Goal: Transaction & Acquisition: Purchase product/service

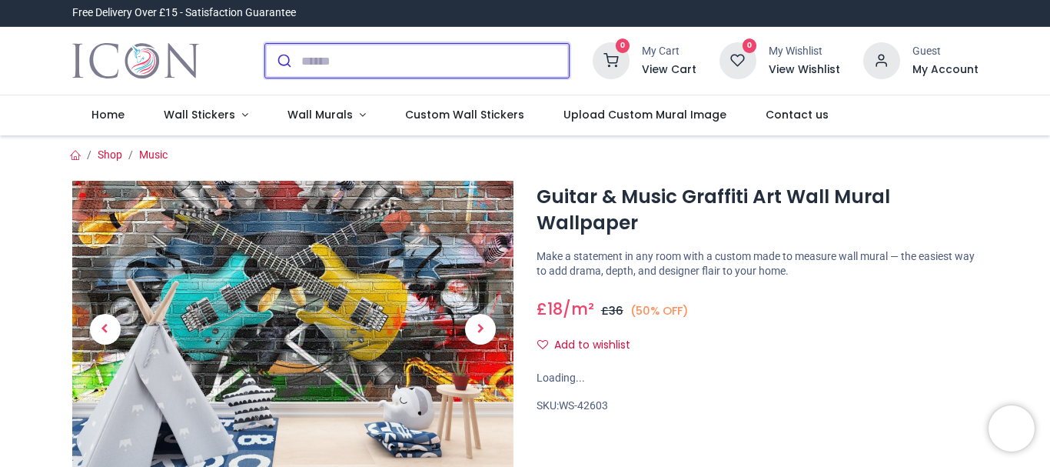
click at [385, 64] on input "search" at bounding box center [434, 61] width 267 height 34
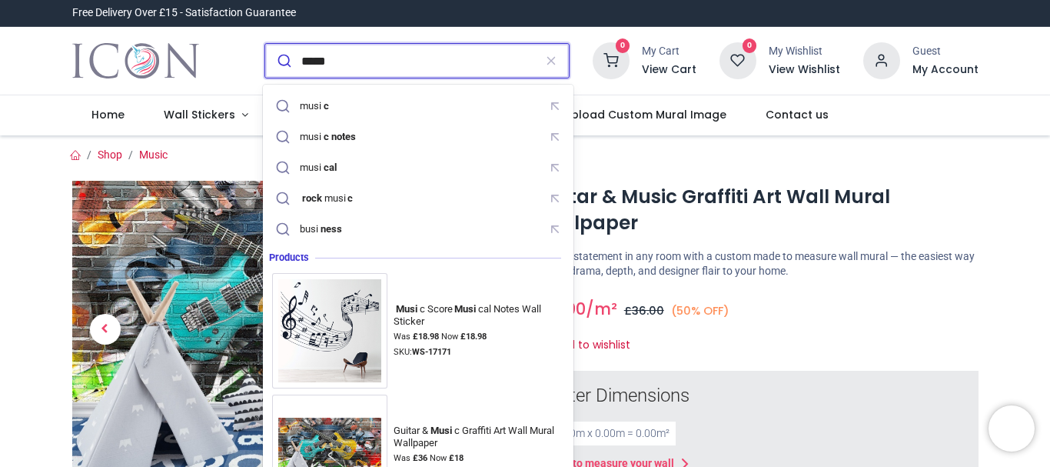
type input "*****"
click at [265, 44] on button "submit" at bounding box center [283, 61] width 36 height 34
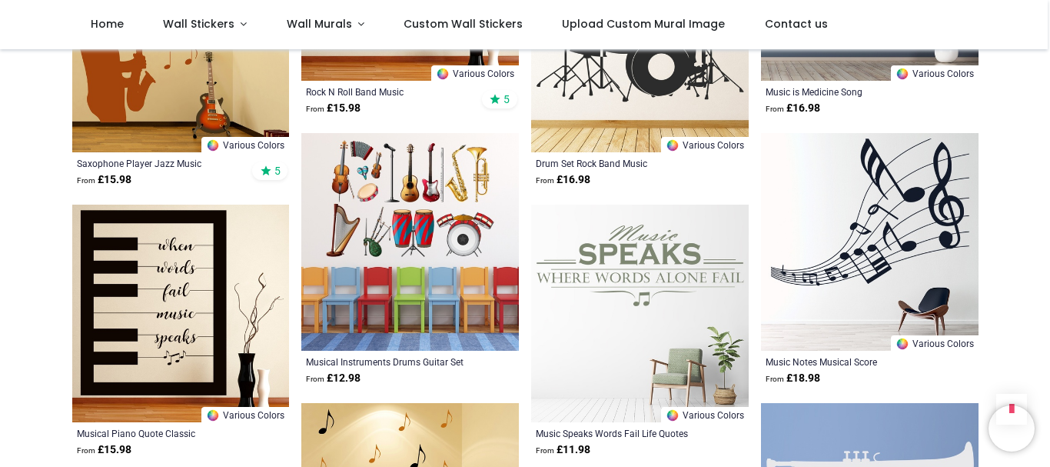
scroll to position [1954, 0]
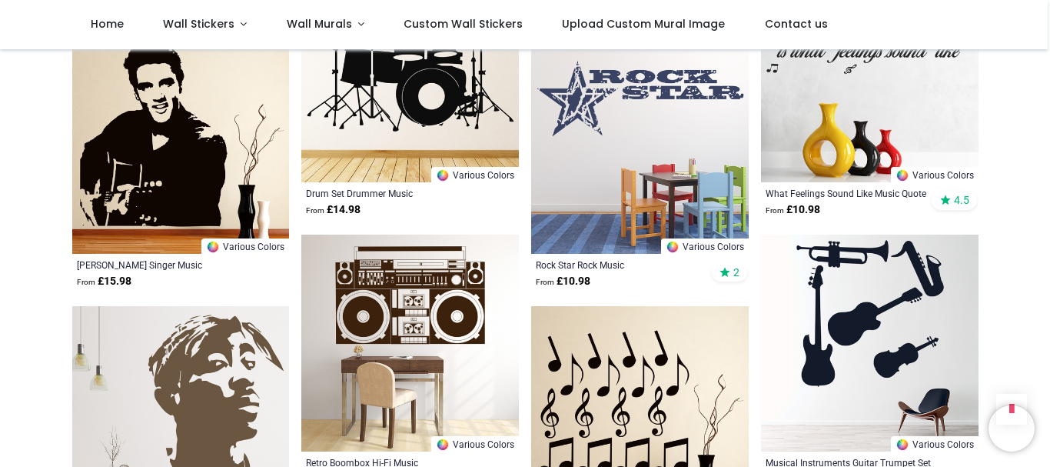
scroll to position [2965, 0]
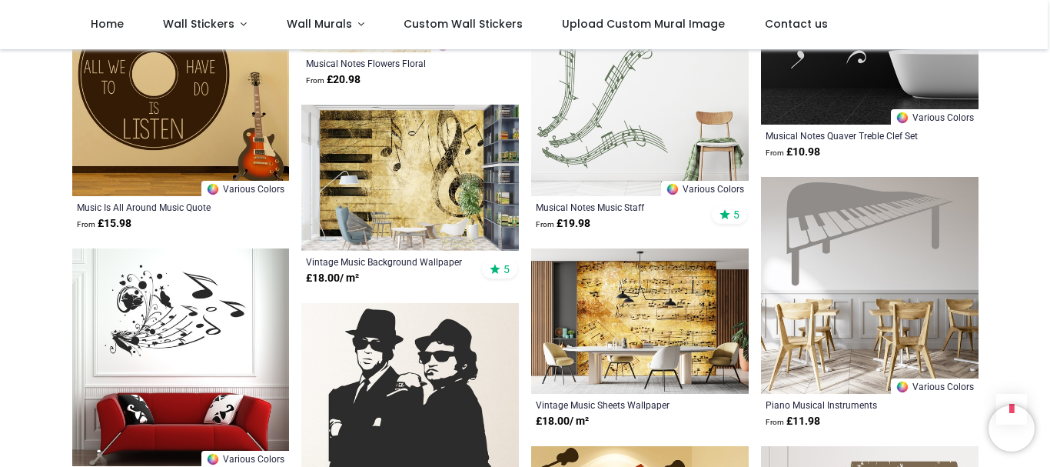
scroll to position [5541, 0]
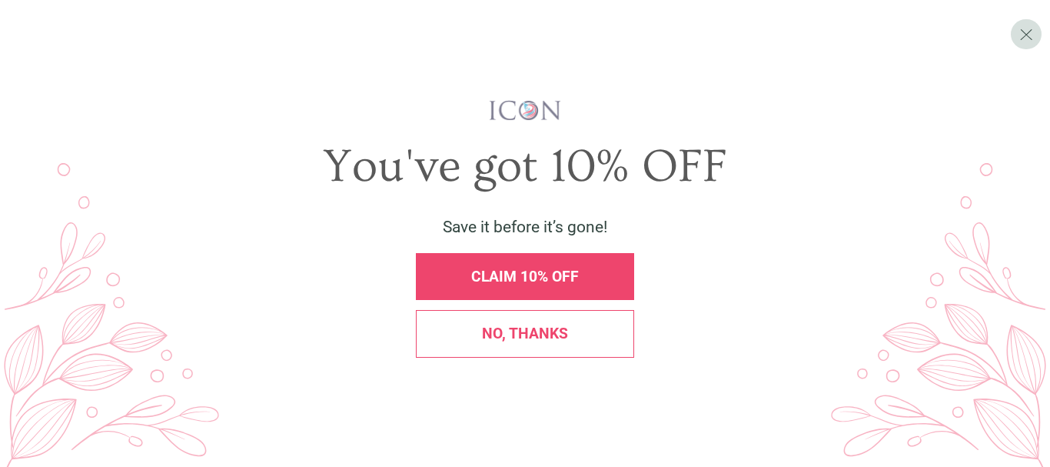
click at [497, 314] on div "No, thanks" at bounding box center [525, 333] width 218 height 47
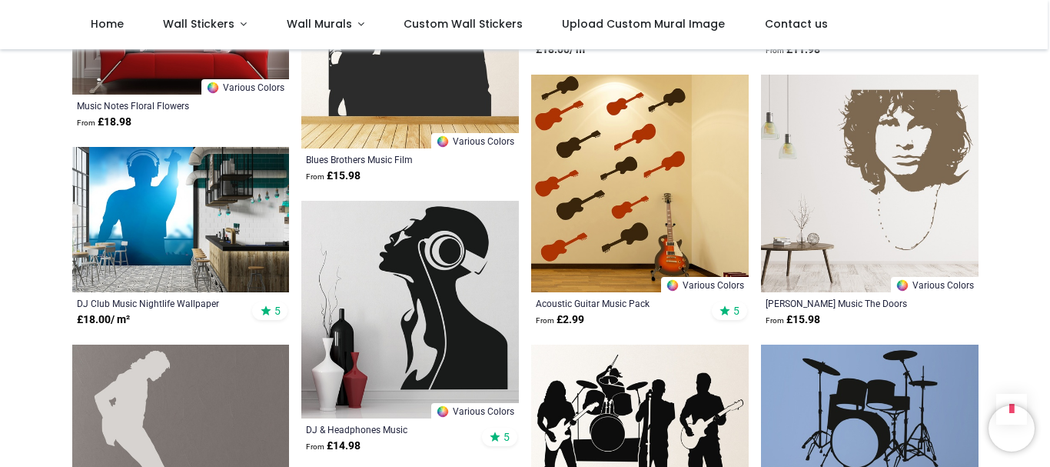
scroll to position [5361, 0]
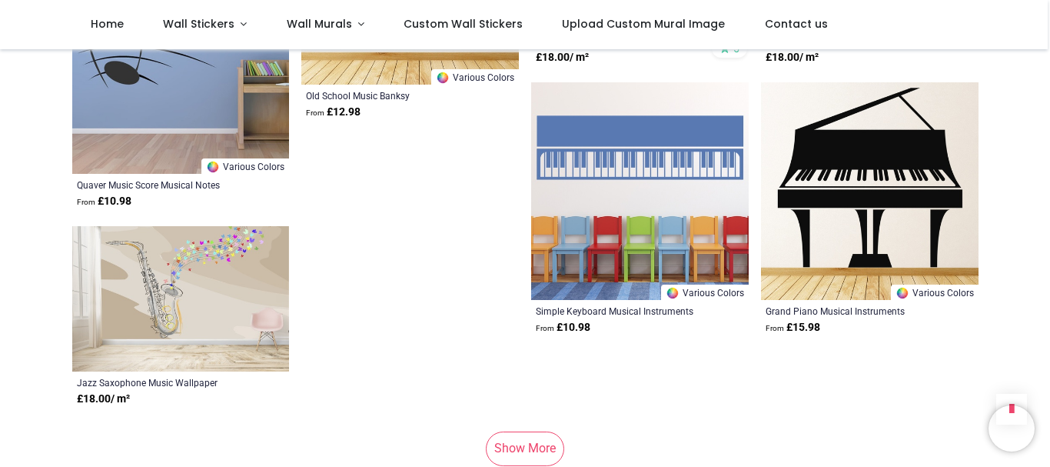
scroll to position [9108, 0]
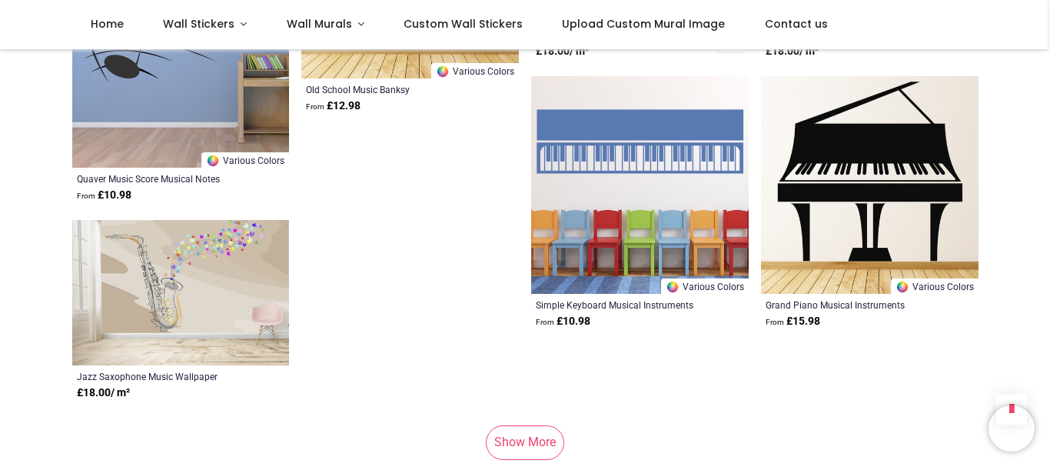
click at [513, 425] on link "Show More" at bounding box center [525, 442] width 78 height 34
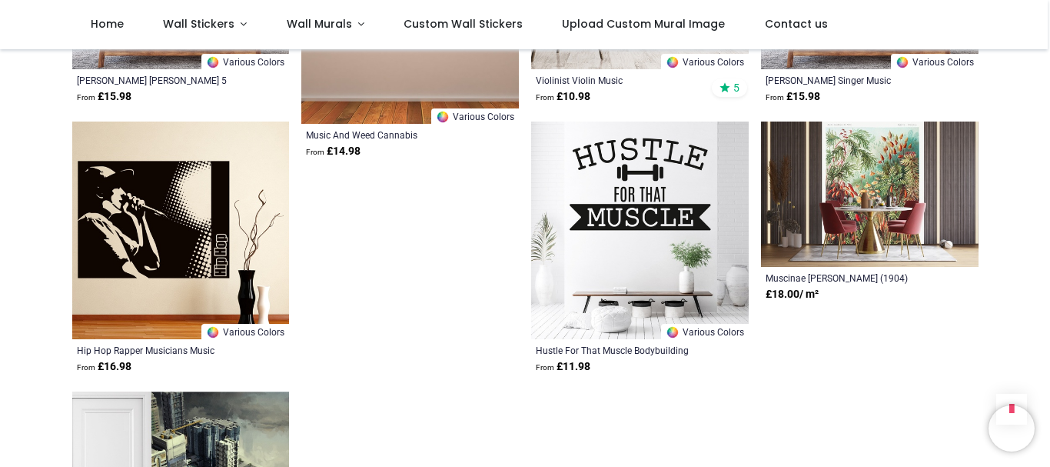
scroll to position [12225, 0]
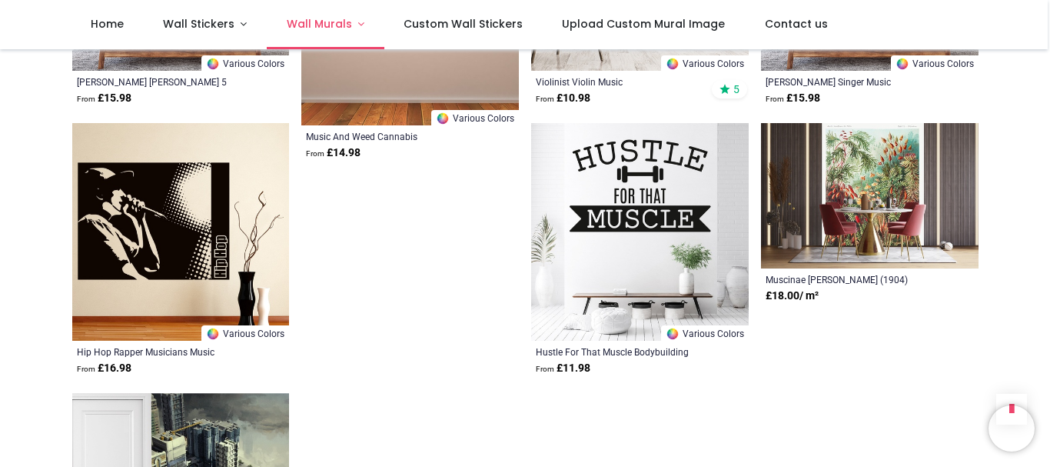
click at [334, 29] on span "Wall Murals" at bounding box center [319, 23] width 65 height 15
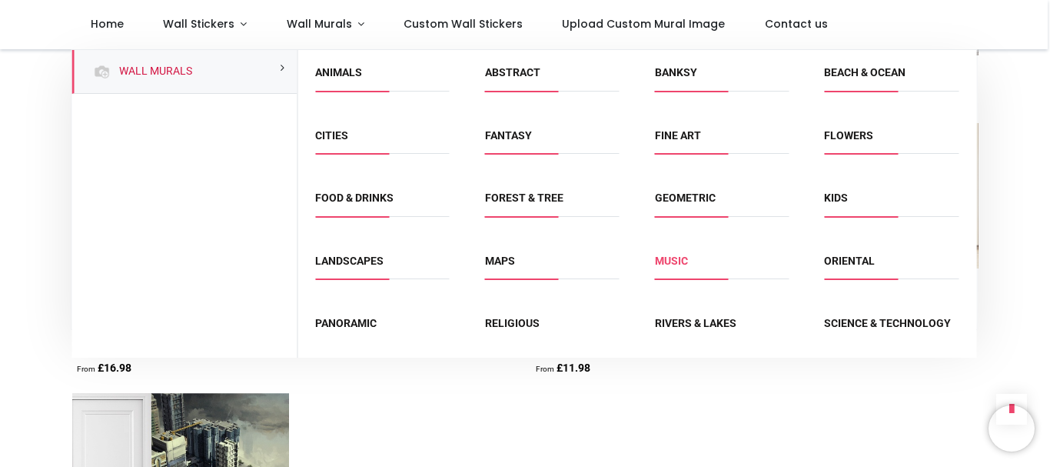
click at [670, 262] on link "Music" at bounding box center [671, 260] width 33 height 12
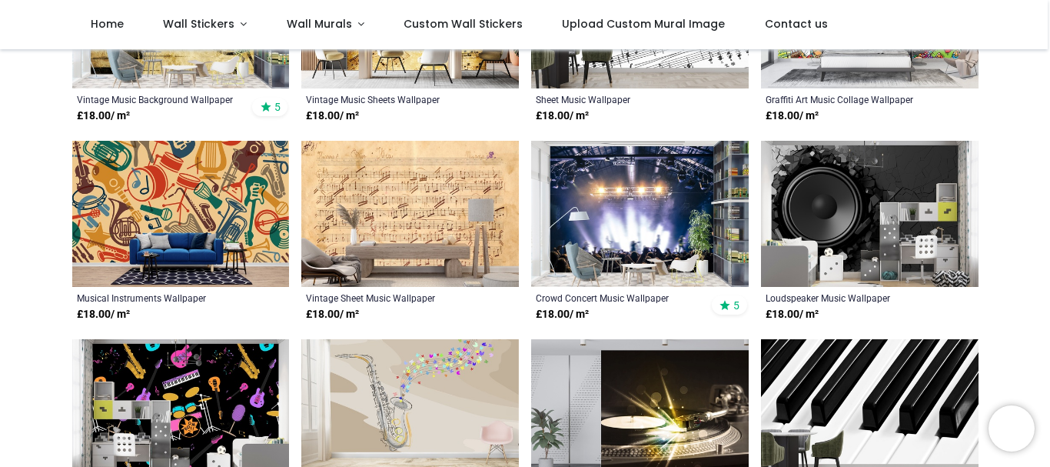
scroll to position [623, 0]
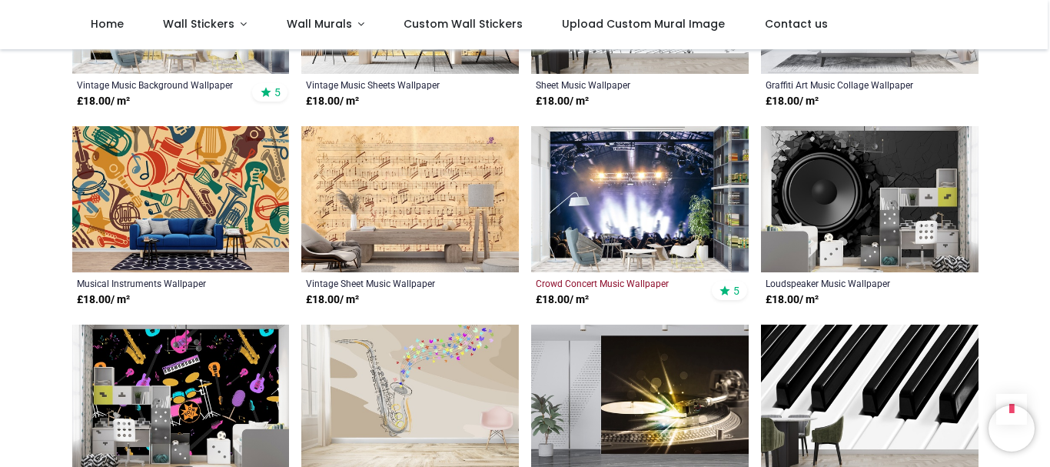
click at [603, 284] on div "Crowd Concert Music Wallpaper" at bounding box center [619, 283] width 167 height 12
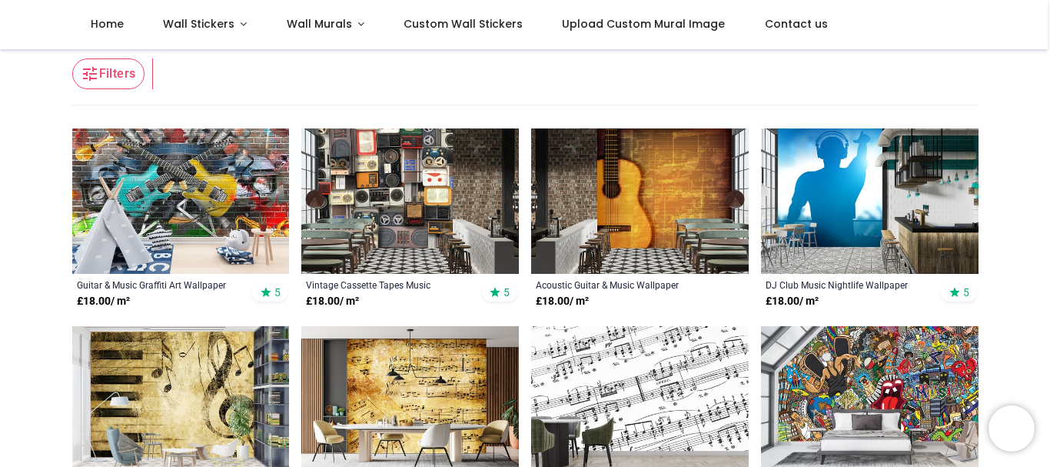
scroll to position [179, 0]
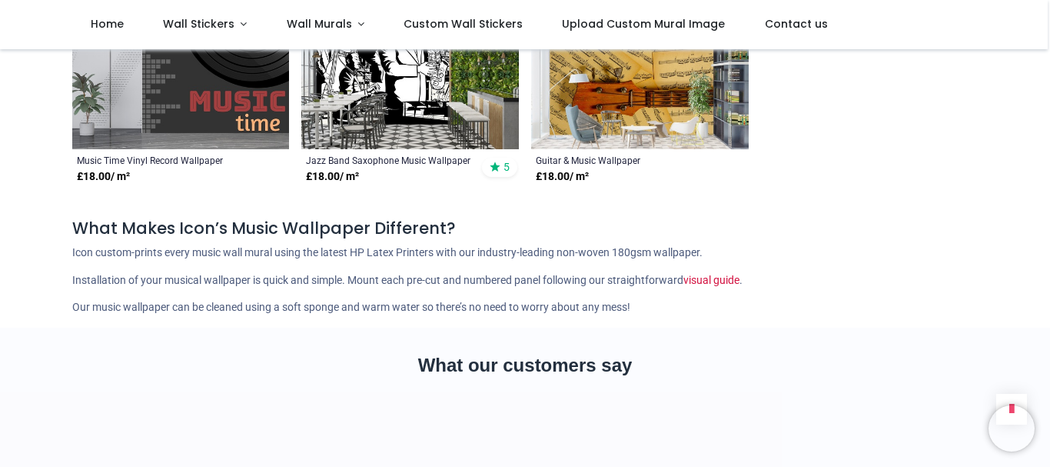
scroll to position [0, 0]
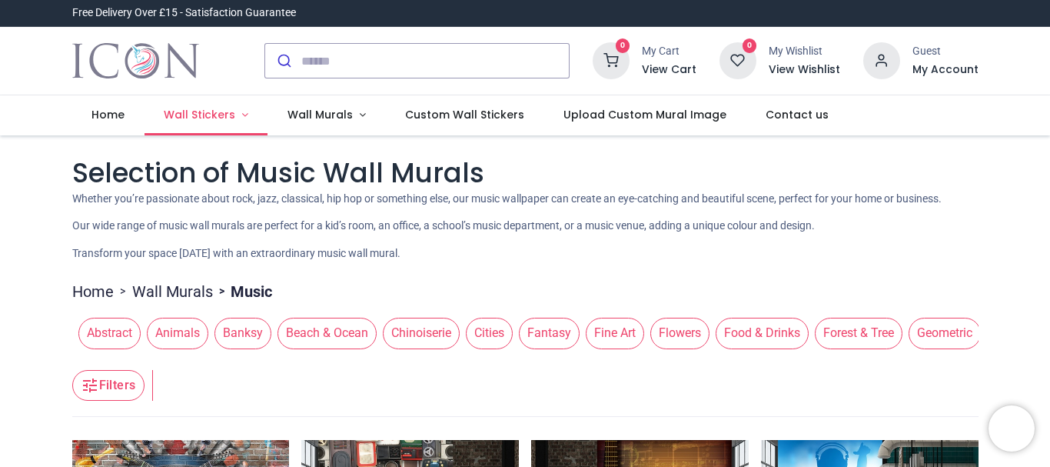
click at [206, 120] on span "Wall Stickers" at bounding box center [199, 114] width 71 height 15
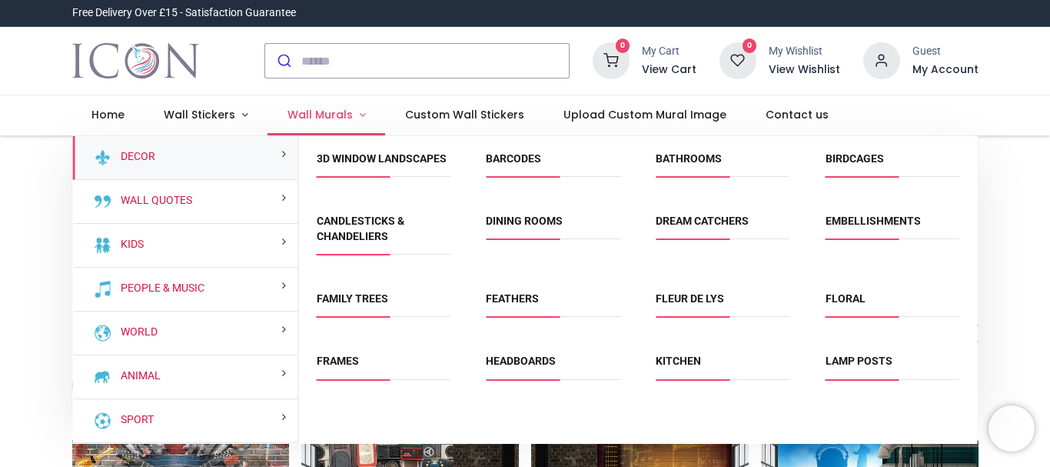
click at [278, 121] on link "Wall Murals" at bounding box center [326, 115] width 118 height 40
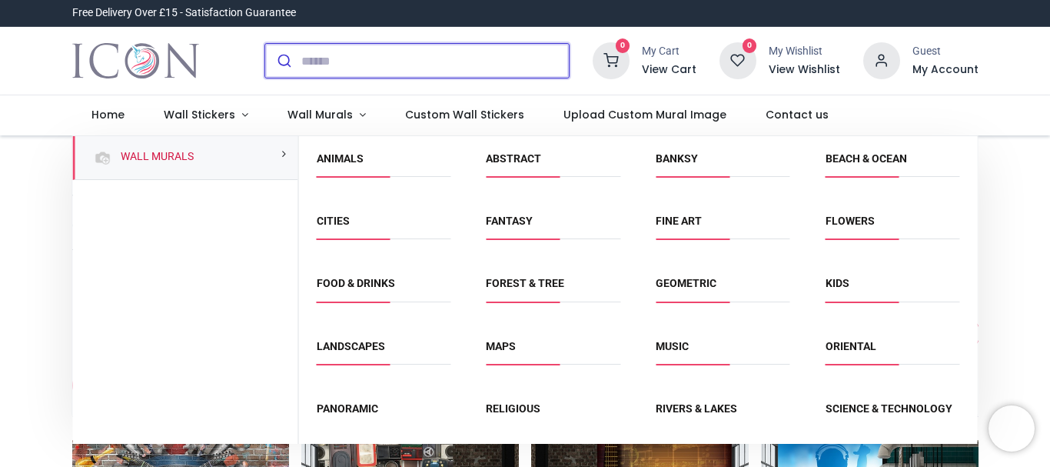
click at [330, 67] on input "search" at bounding box center [434, 61] width 267 height 34
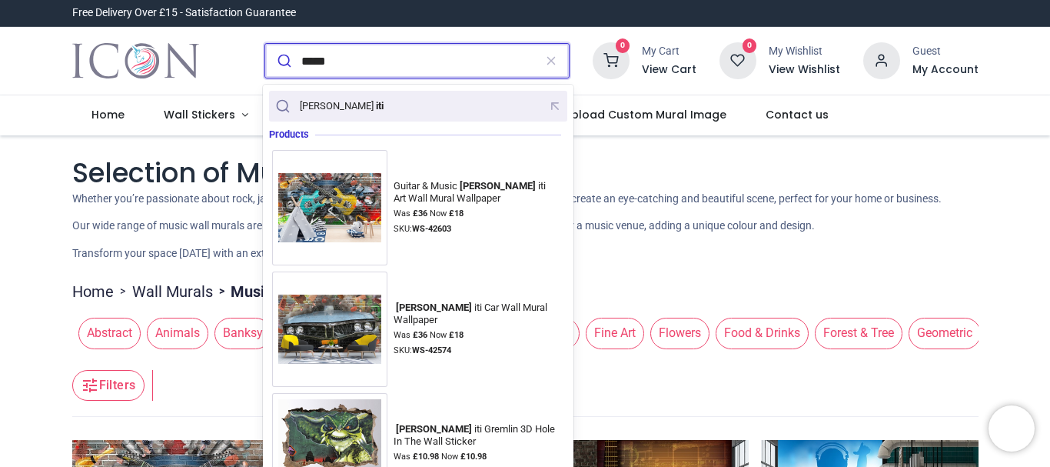
click at [374, 105] on mark "iti" at bounding box center [380, 105] width 12 height 15
type input "********"
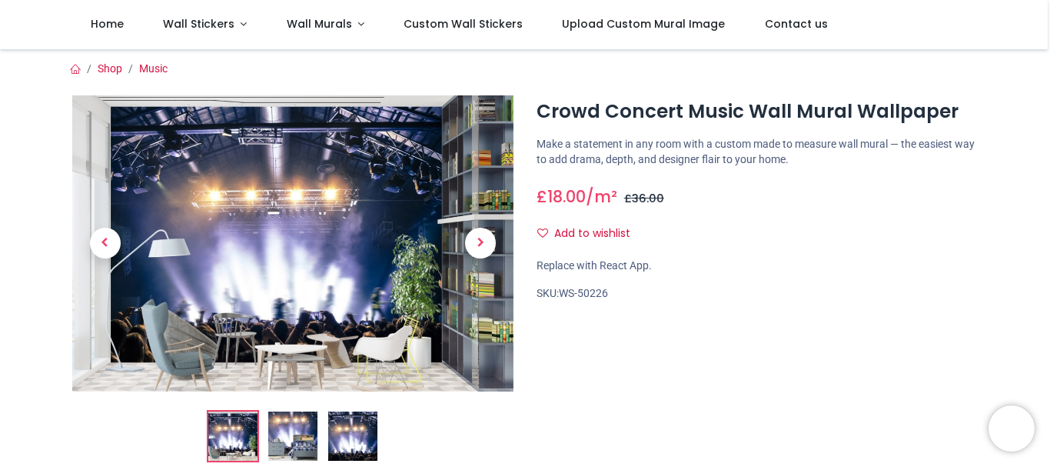
scroll to position [203, 0]
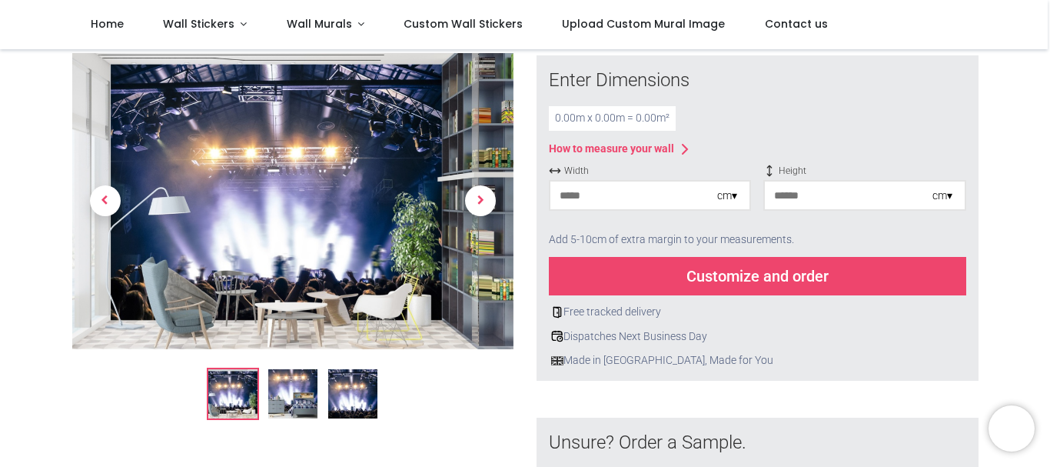
click at [599, 195] on input "number" at bounding box center [633, 195] width 167 height 28
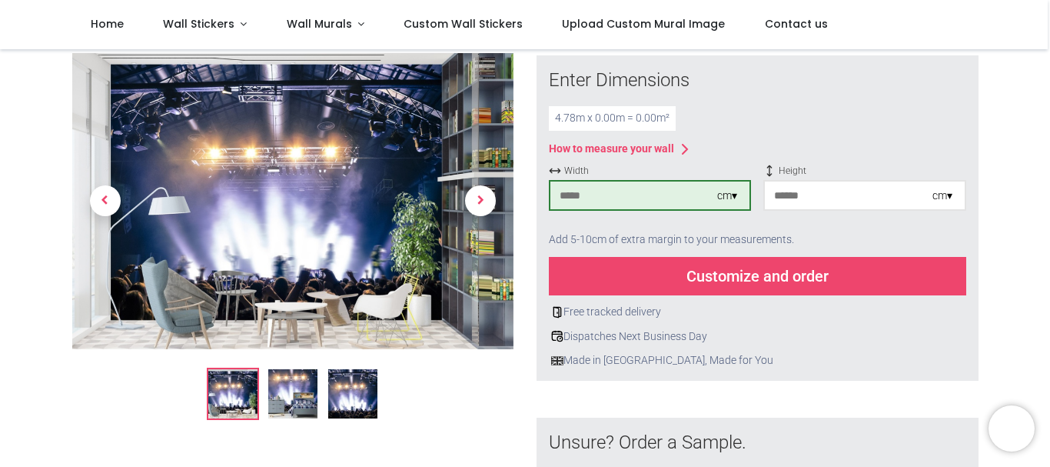
type input "***"
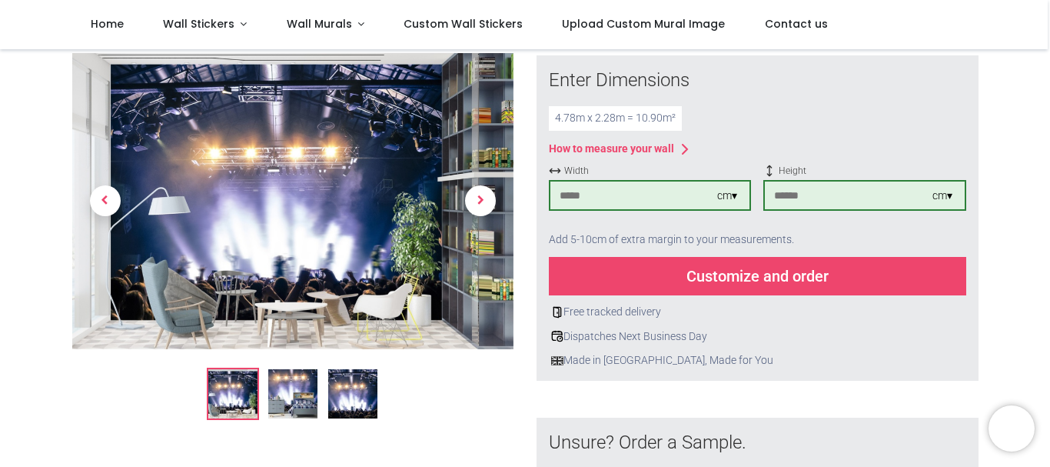
type input "***"
click at [736, 336] on div "Dispatches Next Business Day" at bounding box center [757, 336] width 417 height 15
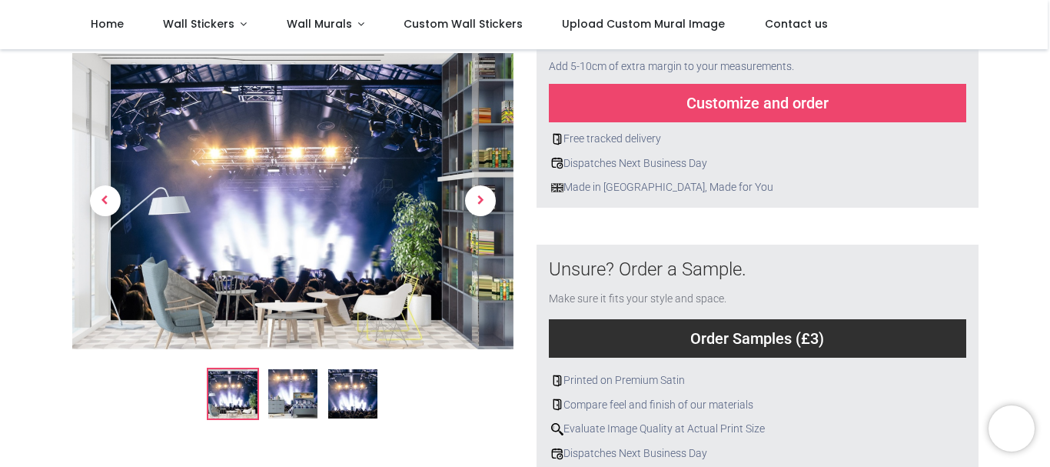
scroll to position [302, 0]
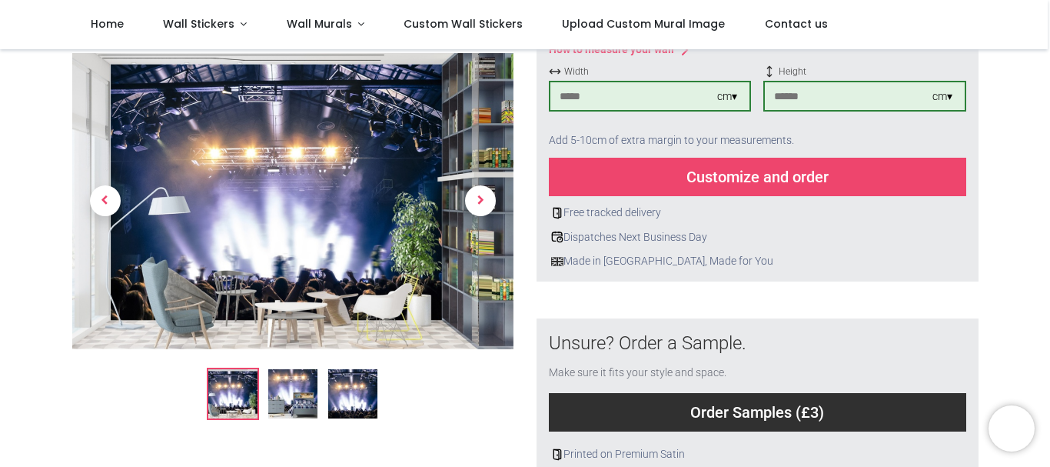
click at [740, 163] on div "Customize and order" at bounding box center [757, 177] width 417 height 38
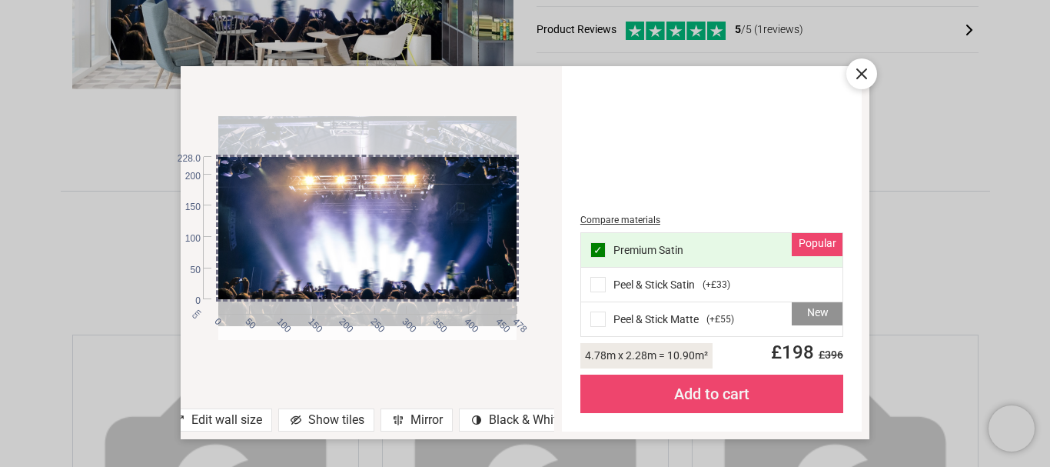
drag, startPoint x: 435, startPoint y: 224, endPoint x: 443, endPoint y: 210, distance: 15.8
click at [443, 210] on div at bounding box center [367, 214] width 298 height 224
click at [642, 277] on div "Peel & Stick Satin ( +£33 )" at bounding box center [711, 284] width 261 height 35
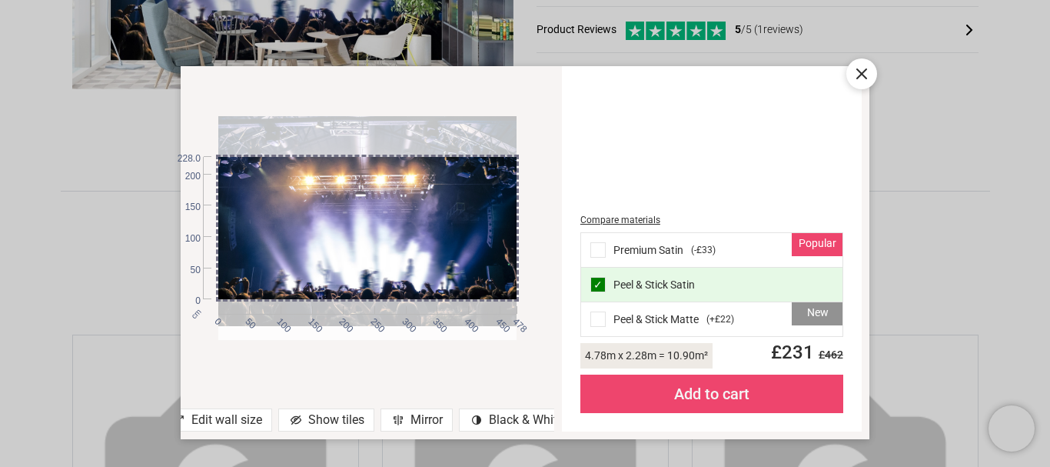
click at [626, 310] on div "New Peel & Stick Matte ( +£22 )" at bounding box center [711, 319] width 261 height 34
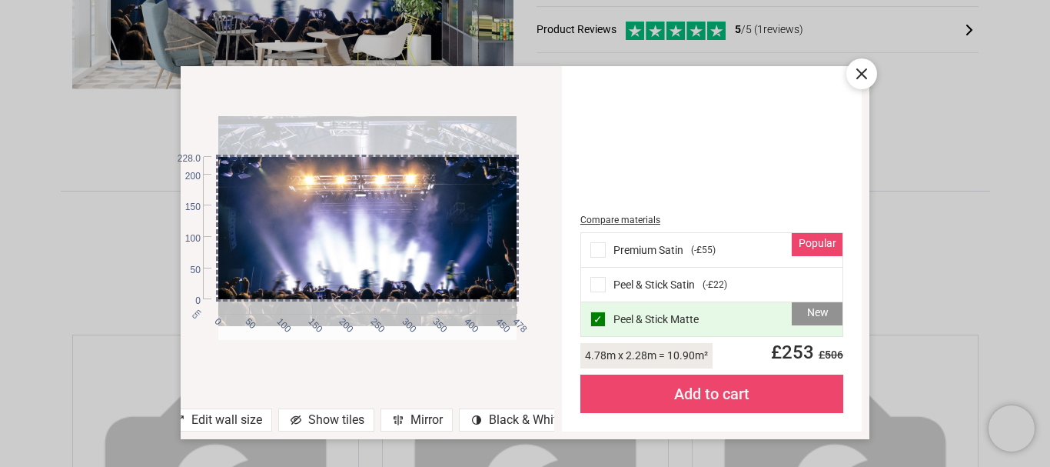
click at [661, 293] on div "Peel & Stick Satin ( -£22 )" at bounding box center [711, 284] width 261 height 35
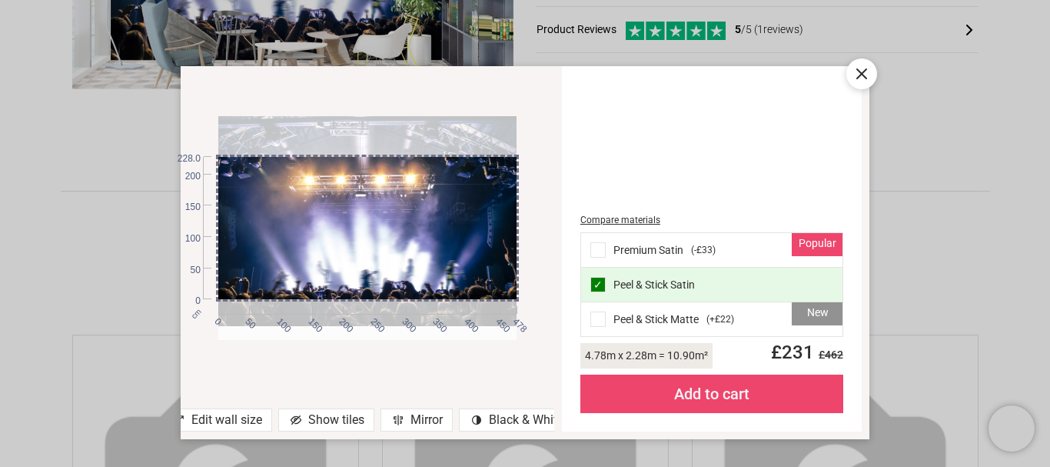
click at [649, 316] on div "New Peel & Stick Matte ( +£22 )" at bounding box center [711, 319] width 261 height 34
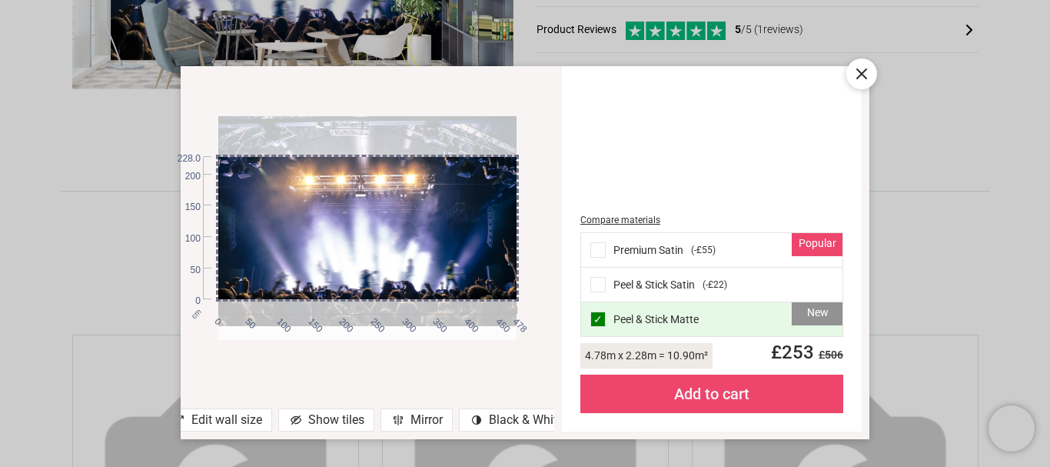
click at [844, 101] on div "Compare materials Popular Premium Satin ( -£55 ) Peel & Stick Satin ( -£22 ) Ne…" at bounding box center [711, 248] width 281 height 347
click at [850, 91] on div "Compare materials Popular Premium Satin ( -£55 ) Peel & Stick Satin ( -£22 ) Ne…" at bounding box center [711, 248] width 281 height 347
click at [865, 76] on icon at bounding box center [861, 74] width 18 height 18
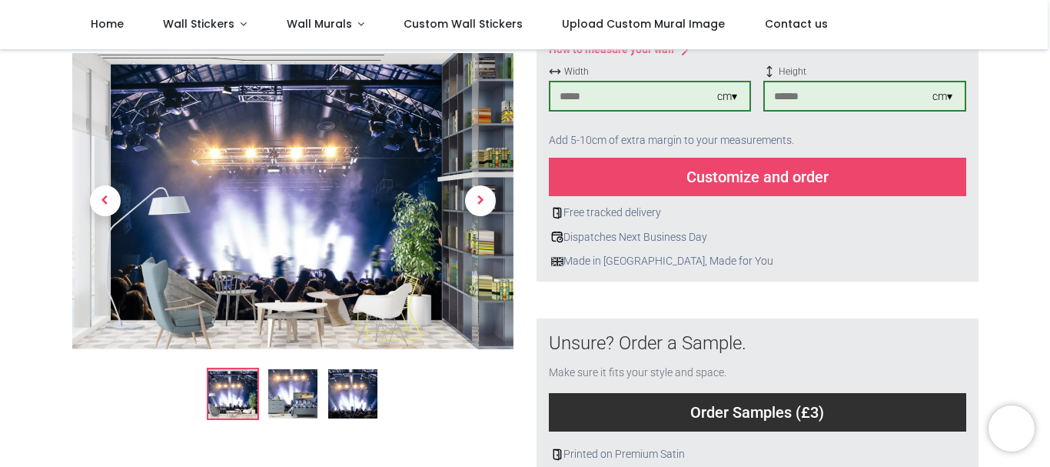
scroll to position [0, 0]
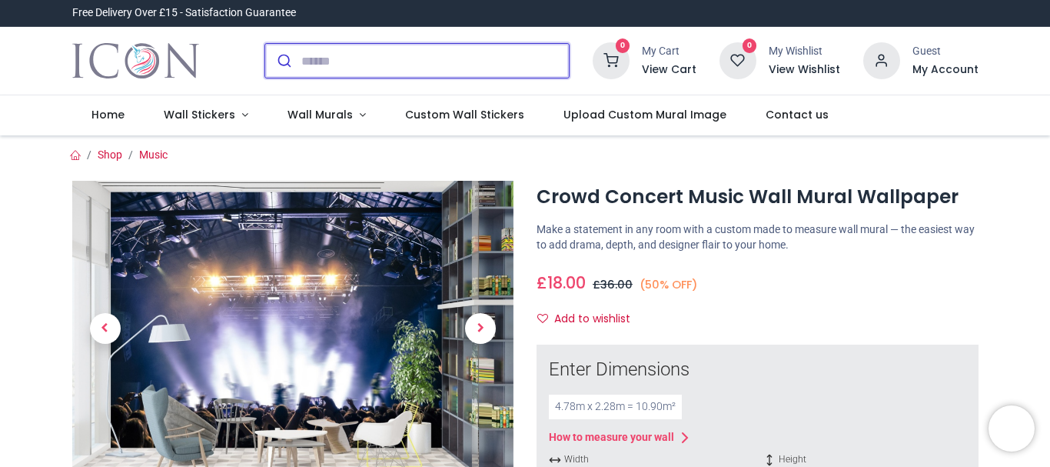
click at [389, 75] on input "search" at bounding box center [434, 61] width 267 height 34
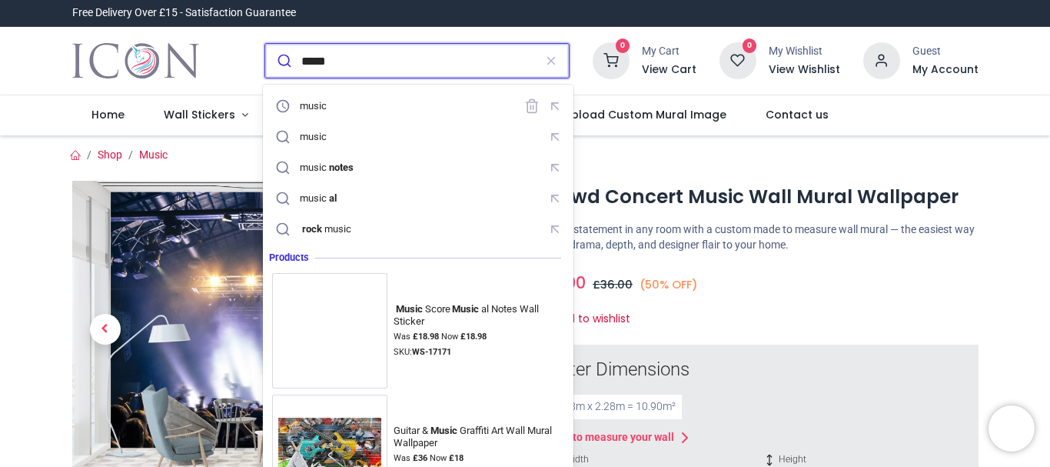
type input "*****"
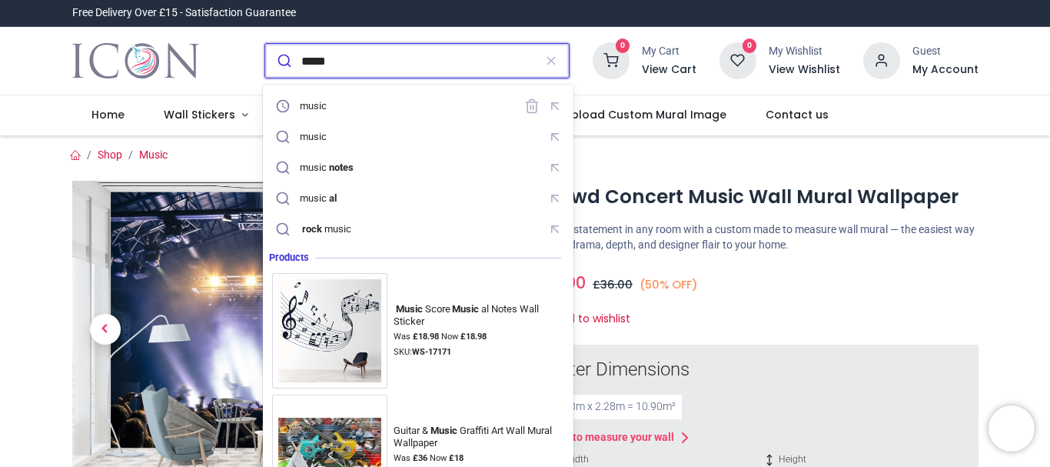
click at [265, 44] on button "submit" at bounding box center [283, 61] width 36 height 34
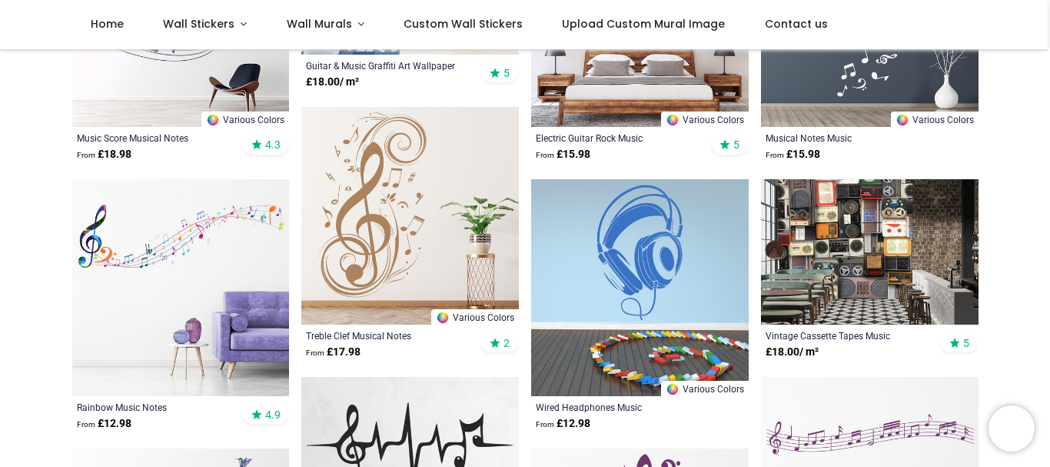
scroll to position [326, 0]
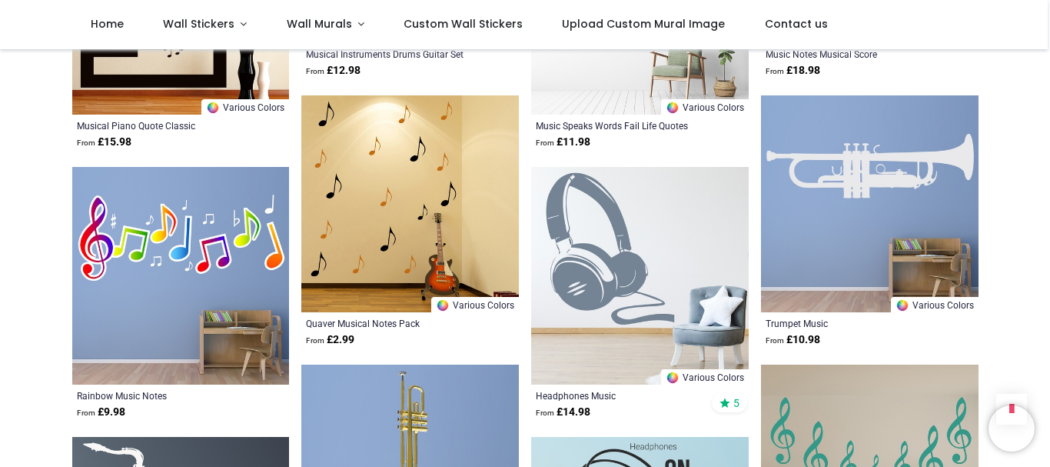
scroll to position [76, 0]
